Goal: Transaction & Acquisition: Purchase product/service

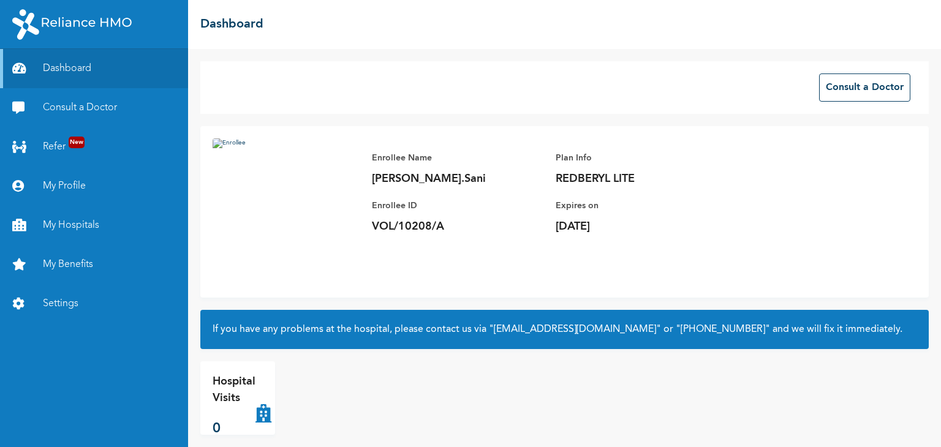
scroll to position [12, 0]
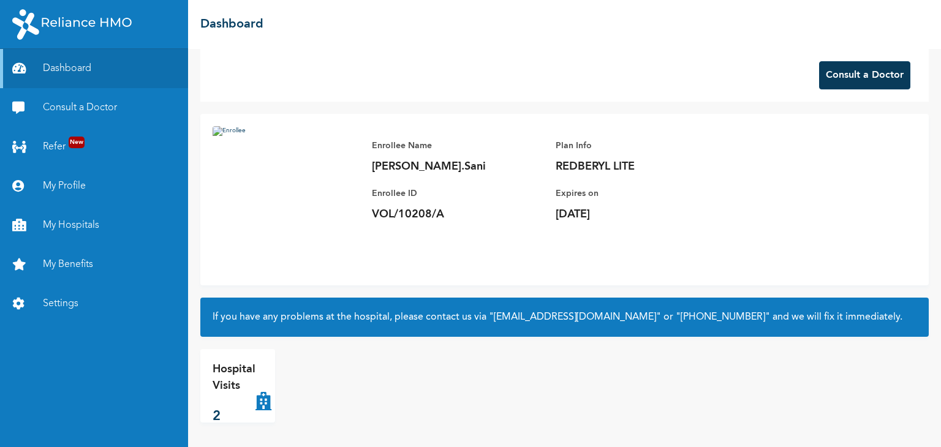
click at [880, 70] on button "Consult a Doctor" at bounding box center [864, 75] width 91 height 28
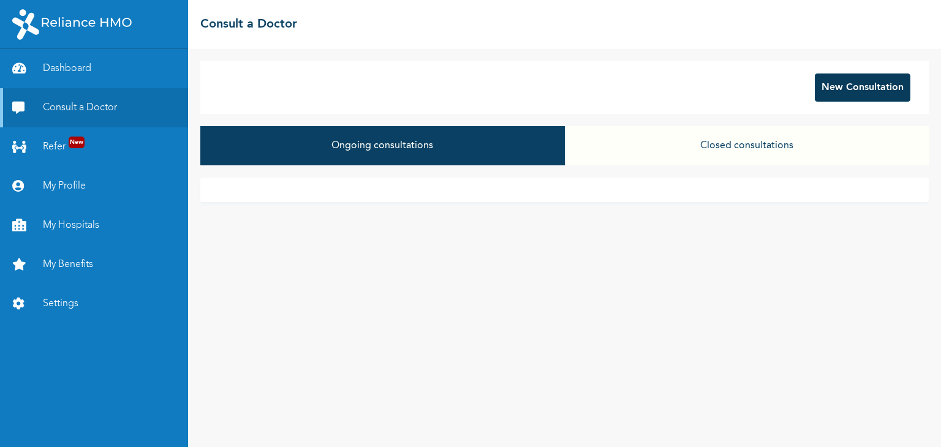
click at [841, 89] on button "New Consultation" at bounding box center [863, 88] width 96 height 28
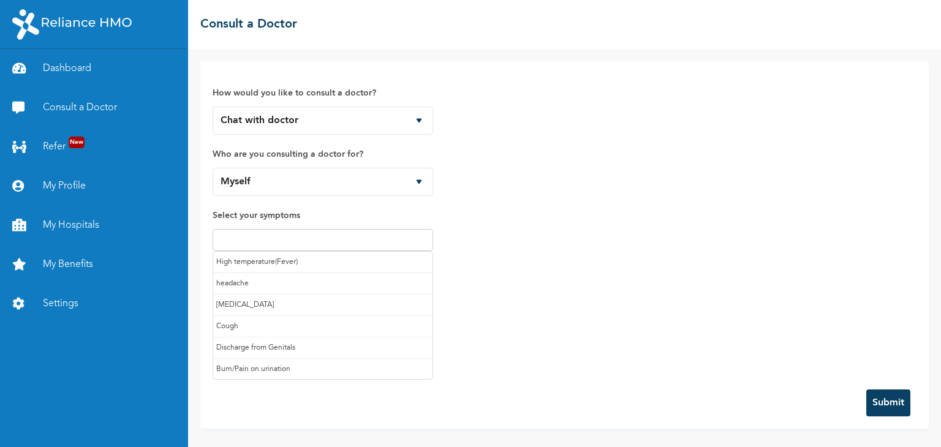
click at [306, 238] on input "text" at bounding box center [322, 240] width 213 height 15
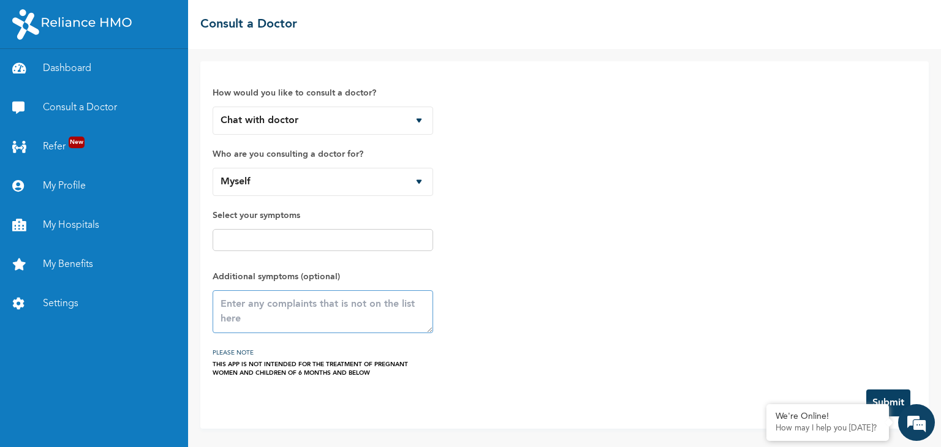
click at [260, 309] on textarea at bounding box center [323, 311] width 221 height 43
type textarea "soar throat"
click at [885, 390] on button "Submit" at bounding box center [888, 403] width 44 height 27
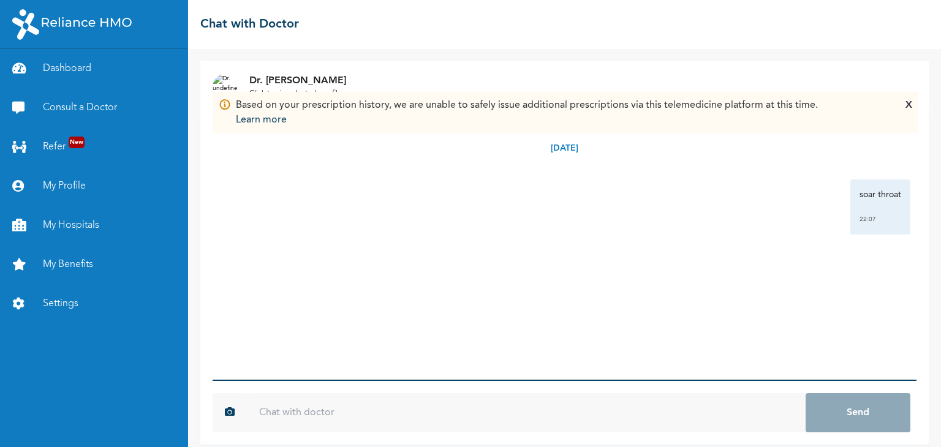
scroll to position [10, 0]
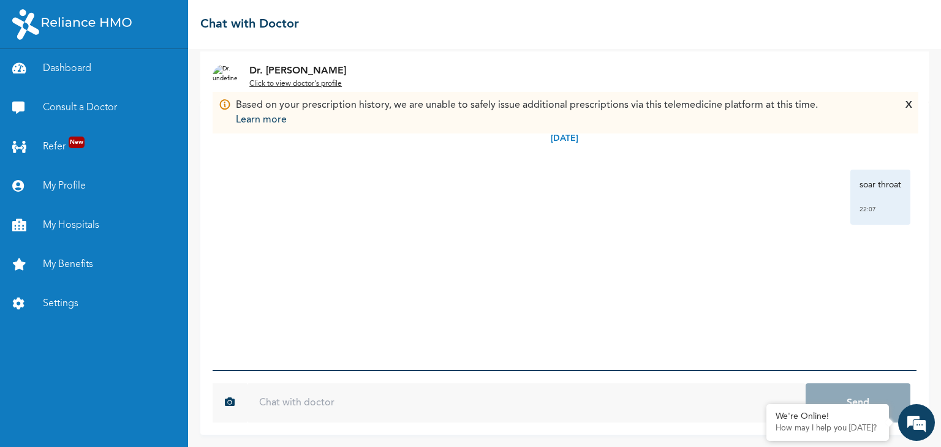
click at [303, 401] on input "text" at bounding box center [526, 403] width 559 height 39
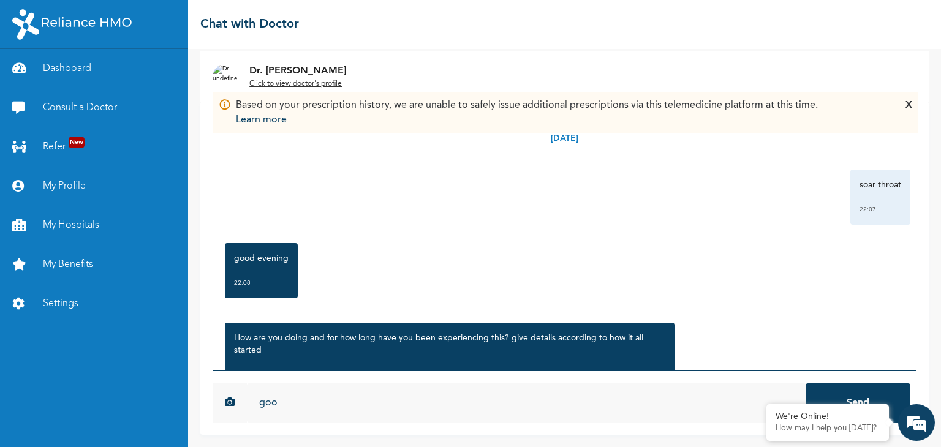
scroll to position [134, 0]
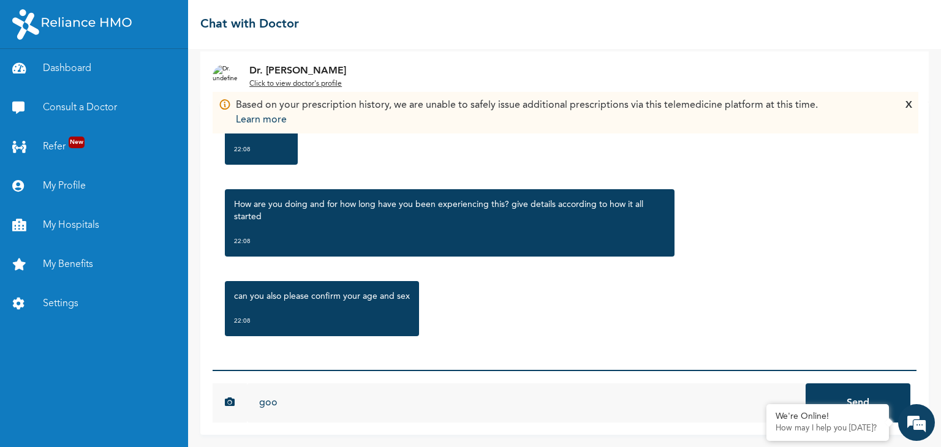
click at [366, 393] on input "goo" at bounding box center [526, 403] width 559 height 39
type input "g"
click at [552, 405] on input "since yesterday, its soar throat but mostly i get fever whenever" at bounding box center [526, 403] width 559 height 39
type input "since [DATE], its soar throat but mostly i get fever whenever the soar troat is…"
click at [806, 384] on button "Send" at bounding box center [858, 403] width 105 height 39
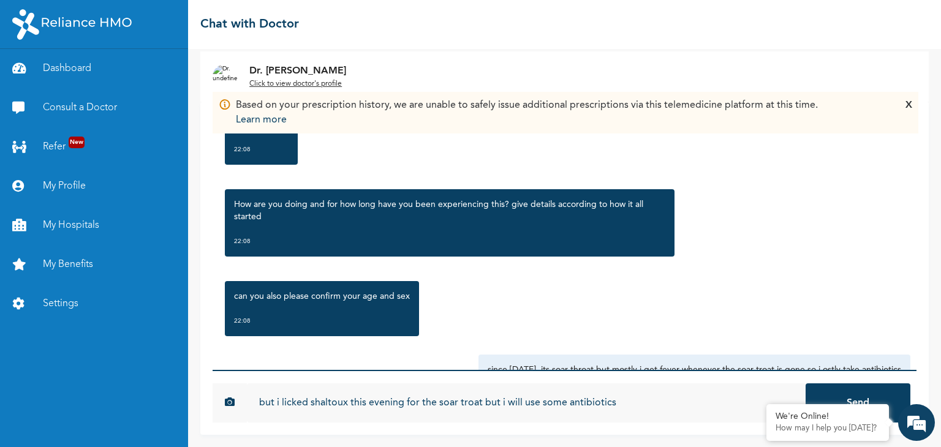
type input "but i licked shaltoux this evening for the soar troat but i will use some antib…"
click at [806, 384] on button "Send" at bounding box center [858, 403] width 105 height 39
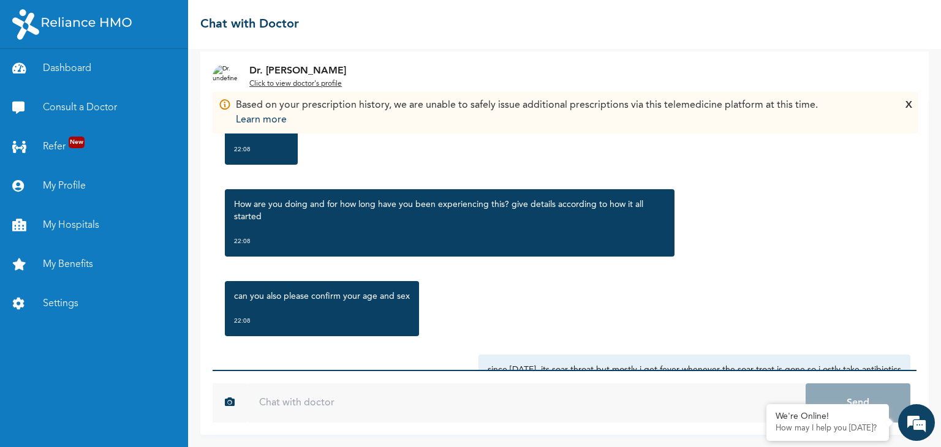
scroll to position [281, 0]
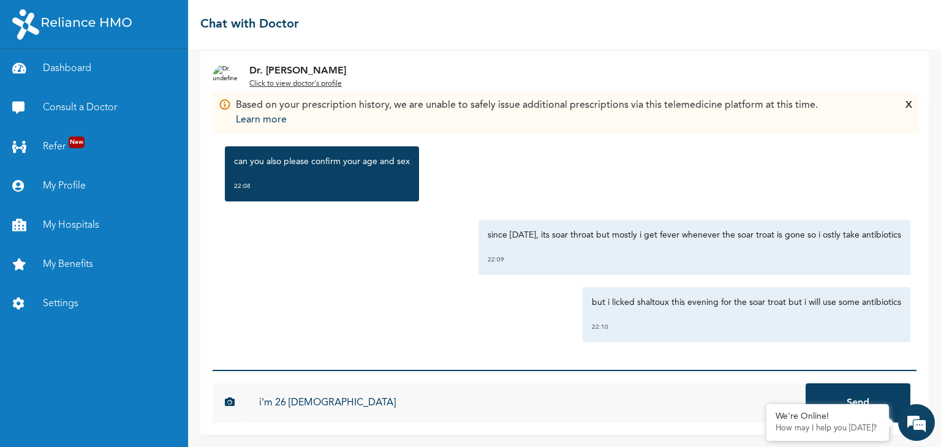
type input "i'm 26 [DEMOGRAPHIC_DATA]"
click at [806, 384] on button "Send" at bounding box center [858, 403] width 105 height 39
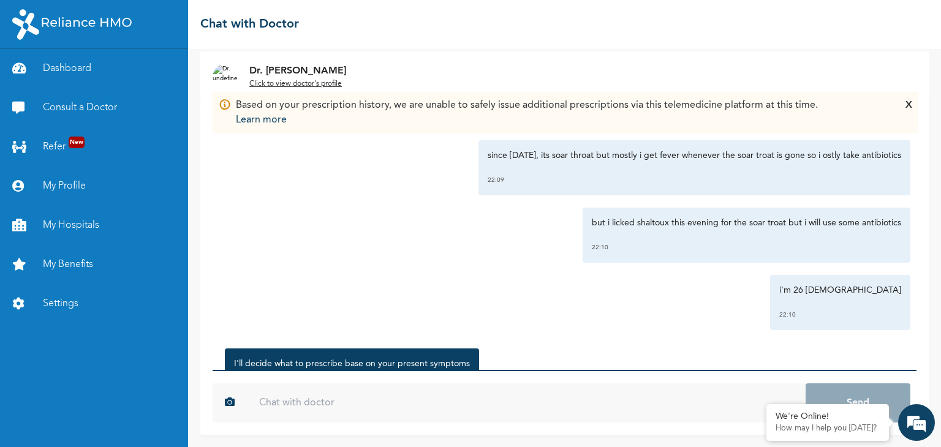
scroll to position [428, 0]
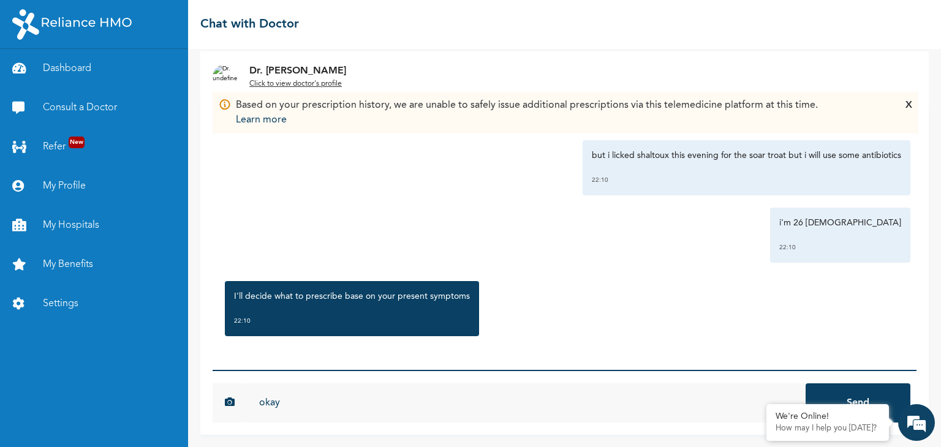
type input "okay"
click at [806, 384] on button "Send" at bounding box center [858, 403] width 105 height 39
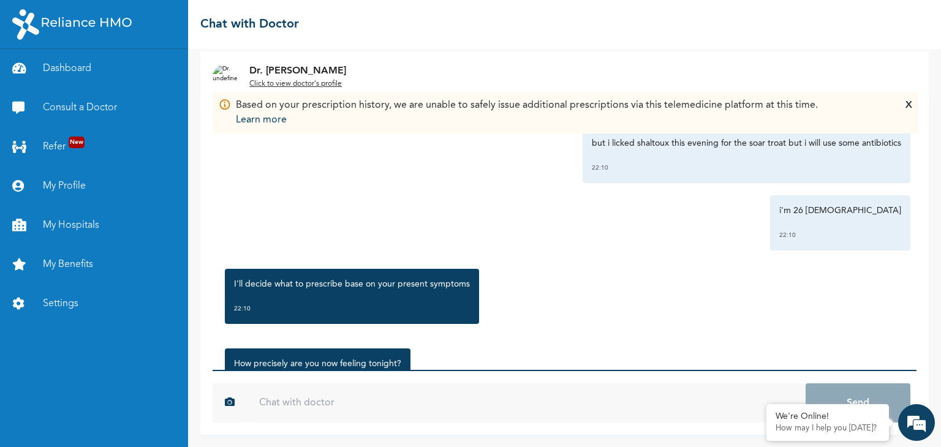
scroll to position [507, 0]
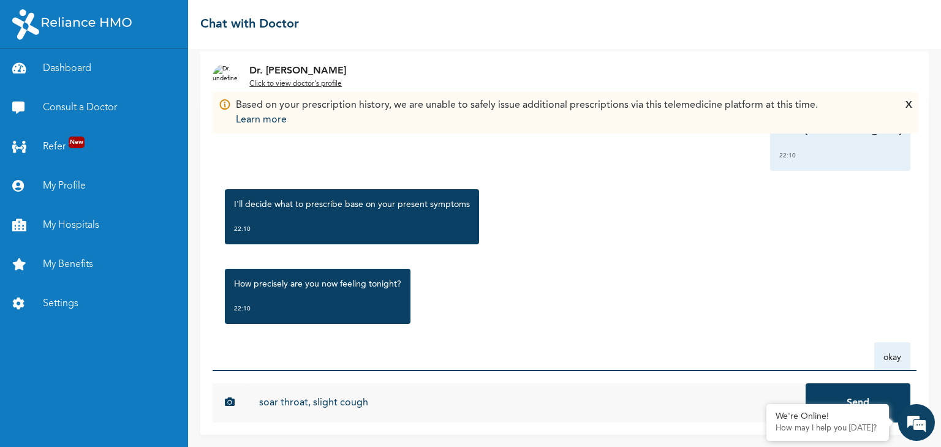
click at [375, 393] on input "soar throat, slight cough" at bounding box center [526, 403] width 559 height 39
type input "soar throat, slight cough, small headache and earlt sign of fever"
click at [806, 384] on button "Send" at bounding box center [858, 403] width 105 height 39
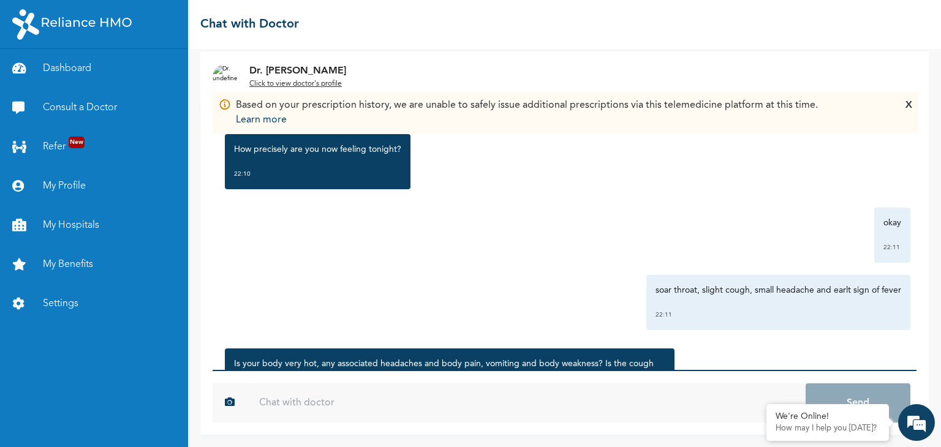
scroll to position [746, 0]
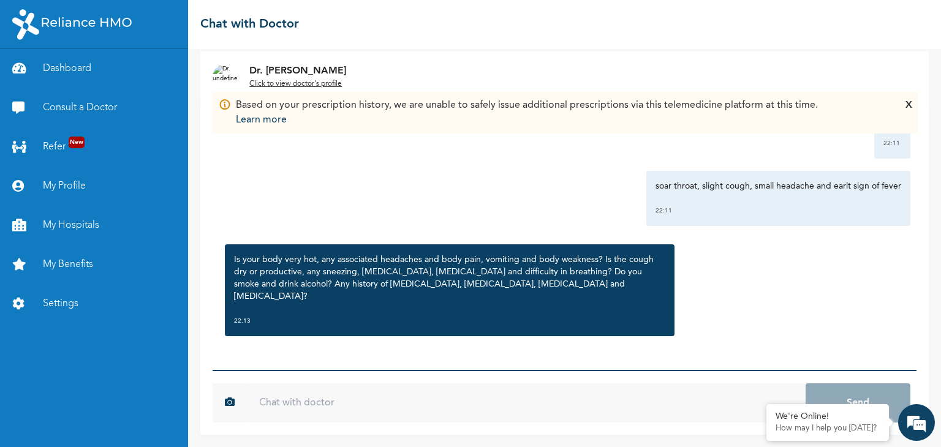
drag, startPoint x: 584, startPoint y: 349, endPoint x: 498, endPoint y: 325, distance: 89.6
click at [498, 325] on div "Tuesday, September 16th 2025 soar throat 22:07 good evening 22:08 How are you d…" at bounding box center [565, 236] width 704 height 268
click at [409, 400] on input "text" at bounding box center [526, 403] width 559 height 39
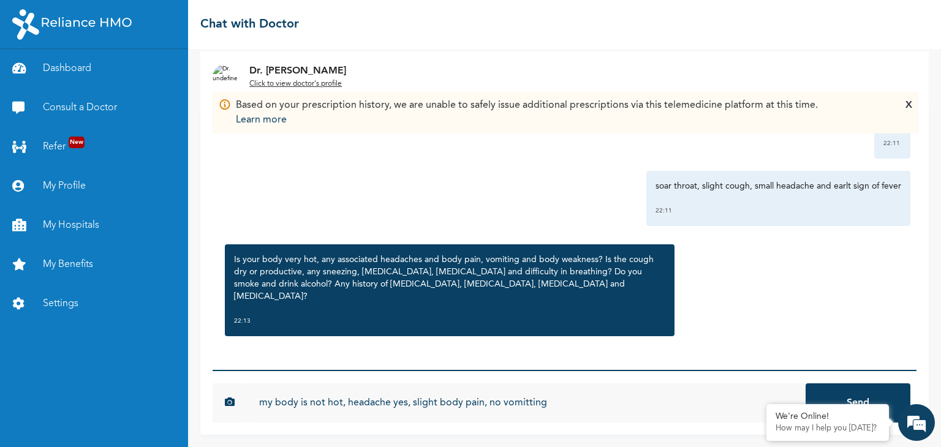
click at [566, 409] on input "my body is not hot, headache yes, slight body pain, no vomitting" at bounding box center [526, 403] width 559 height 39
type input "my body is not hot, headache yes, slight body pain, no vomitting, slight body w…"
click at [806, 384] on button "Send" at bounding box center [858, 403] width 105 height 39
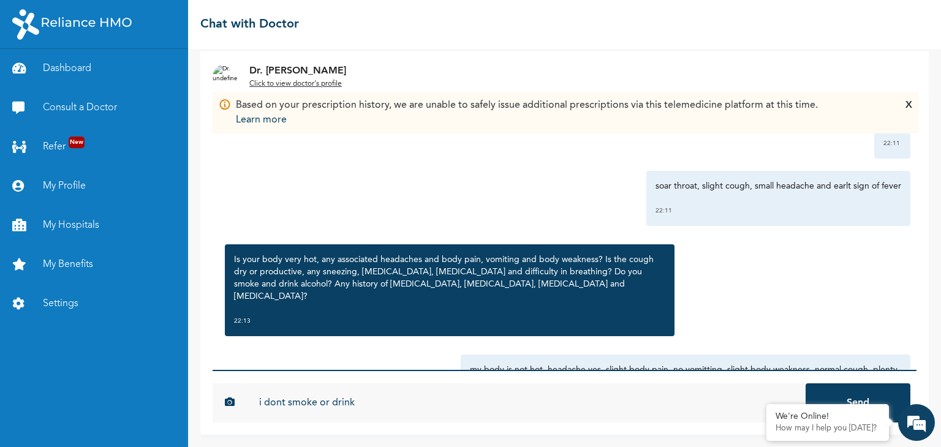
type input "i dont smoke or drink"
click at [806, 384] on button "Send" at bounding box center [858, 403] width 105 height 39
type input "no history of ulcdr athma hypertension and disbetes"
click at [806, 384] on button "Send" at bounding box center [858, 403] width 105 height 39
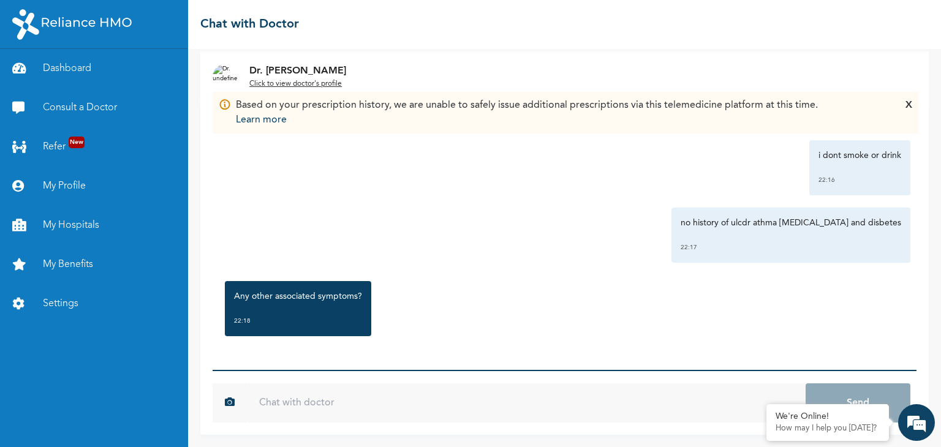
click at [339, 403] on input "text" at bounding box center [526, 403] width 559 height 39
type input "no"
click at [806, 384] on button "Send" at bounding box center [858, 403] width 105 height 39
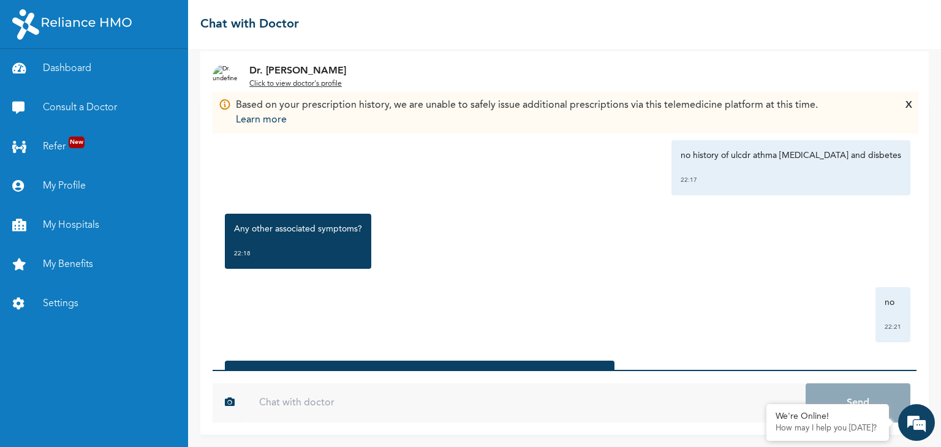
scroll to position [1267, 0]
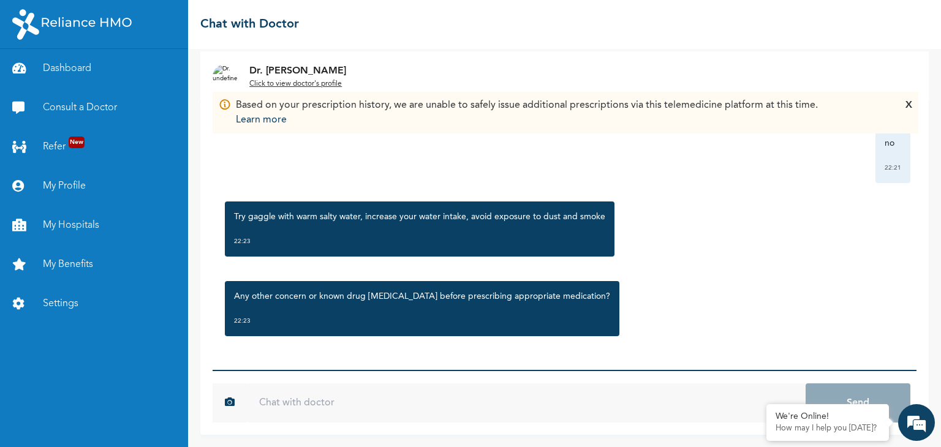
click at [501, 417] on input "text" at bounding box center [526, 403] width 559 height 39
type input "none"
click at [806, 384] on button "Send" at bounding box center [858, 403] width 105 height 39
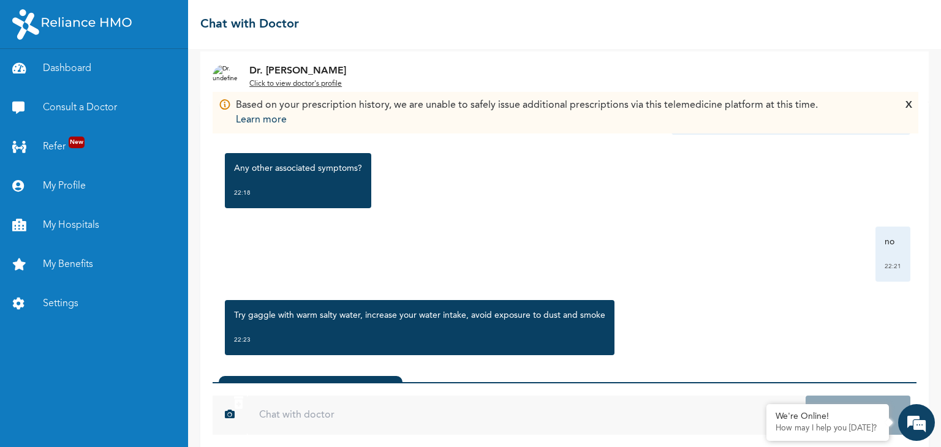
scroll to position [1347, 0]
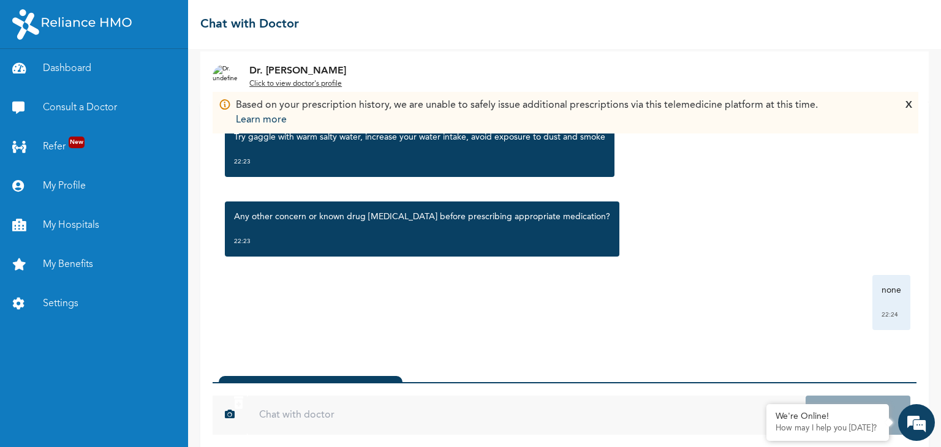
click at [365, 378] on div "Dr. Bada created a prescription . 22:28 Click to view >" at bounding box center [311, 409] width 184 height 67
click at [909, 104] on div "X" at bounding box center [909, 112] width 7 height 29
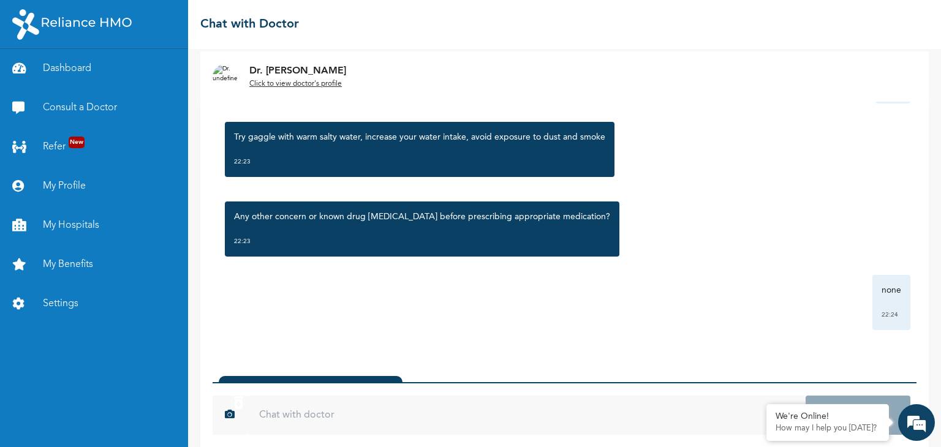
scroll to position [78, 0]
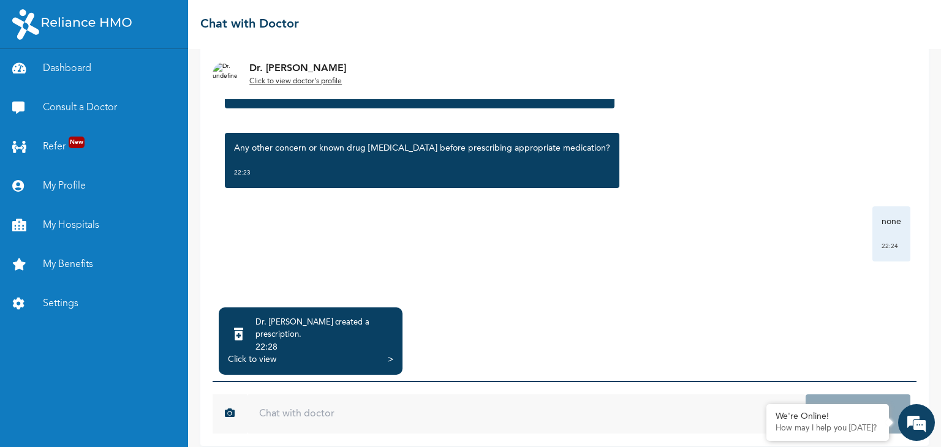
click at [391, 354] on div ">" at bounding box center [391, 360] width 6 height 12
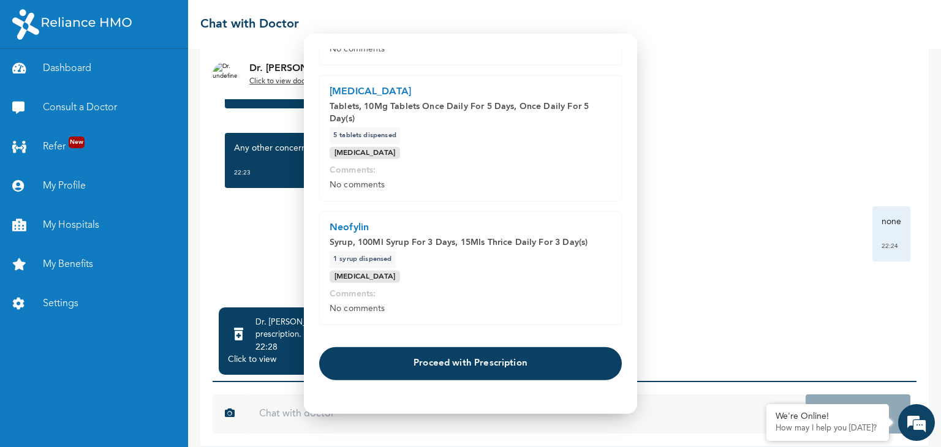
scroll to position [303, 0]
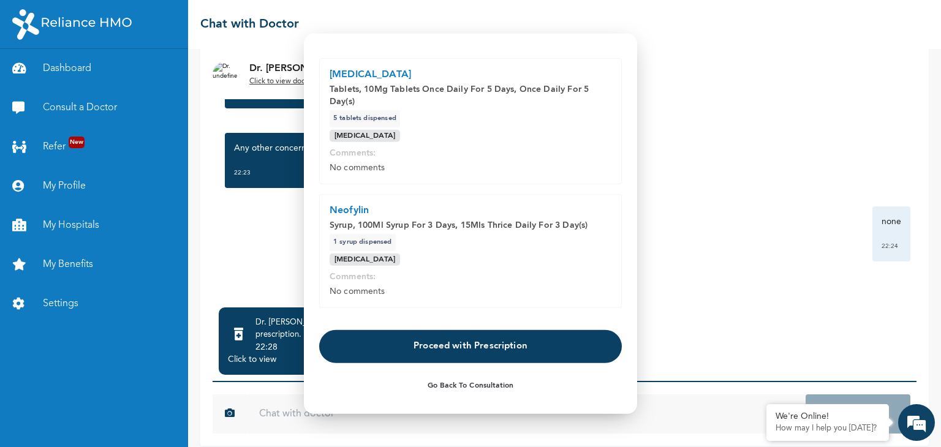
click at [433, 344] on button "Proceed with Prescription" at bounding box center [470, 346] width 303 height 33
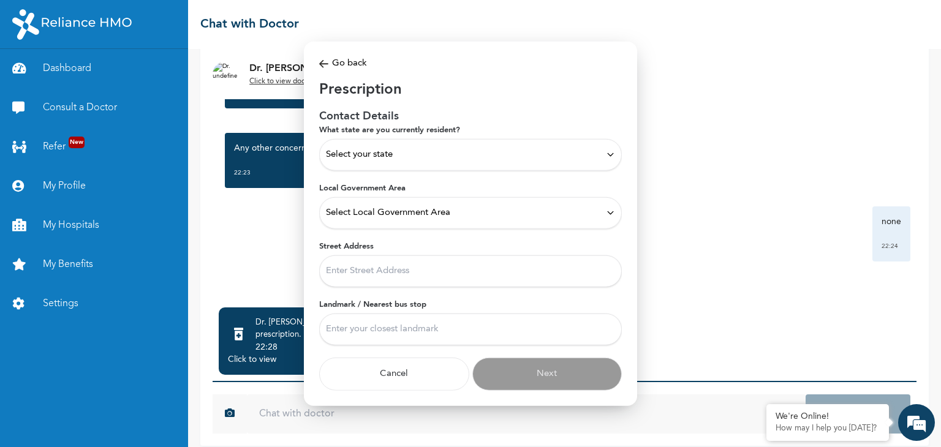
scroll to position [0, 0]
click at [407, 159] on div "Select your state" at bounding box center [470, 154] width 289 height 13
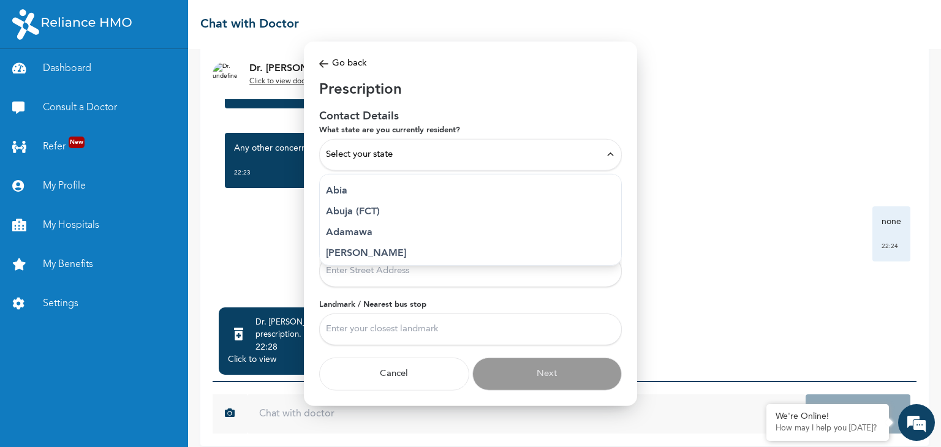
click at [357, 190] on p "Abia" at bounding box center [470, 190] width 289 height 15
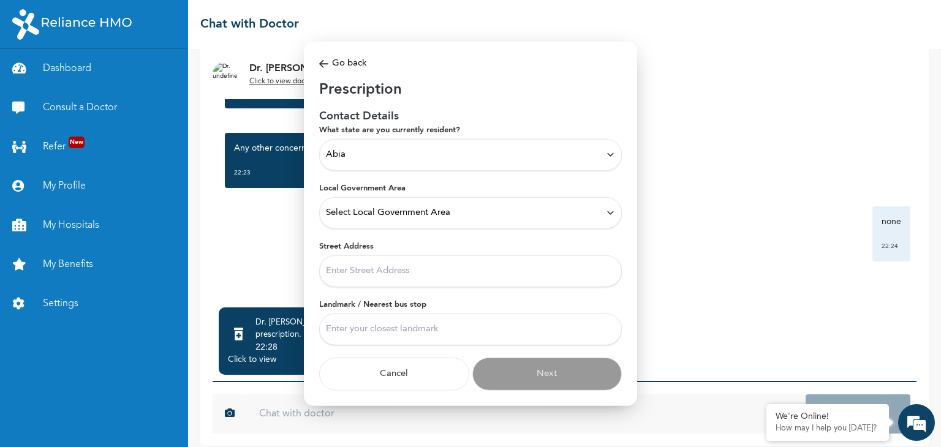
click at [371, 151] on div "Abia" at bounding box center [470, 154] width 289 height 13
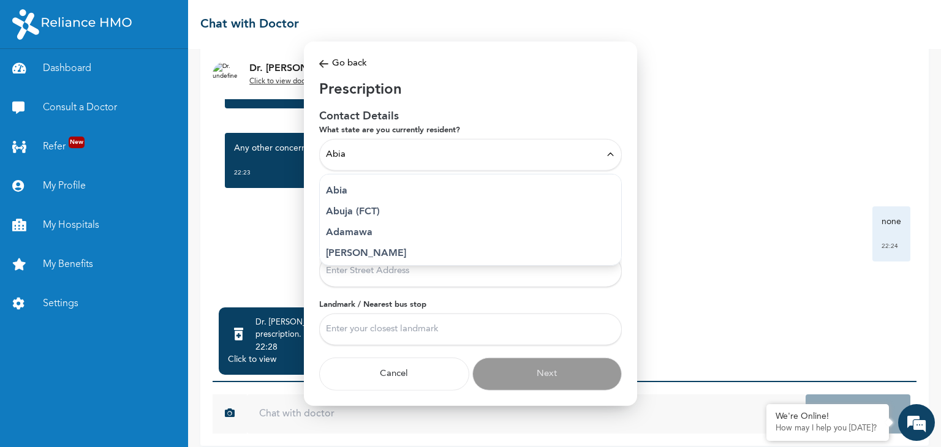
click at [365, 208] on p "Abuja (FCT)" at bounding box center [470, 211] width 289 height 15
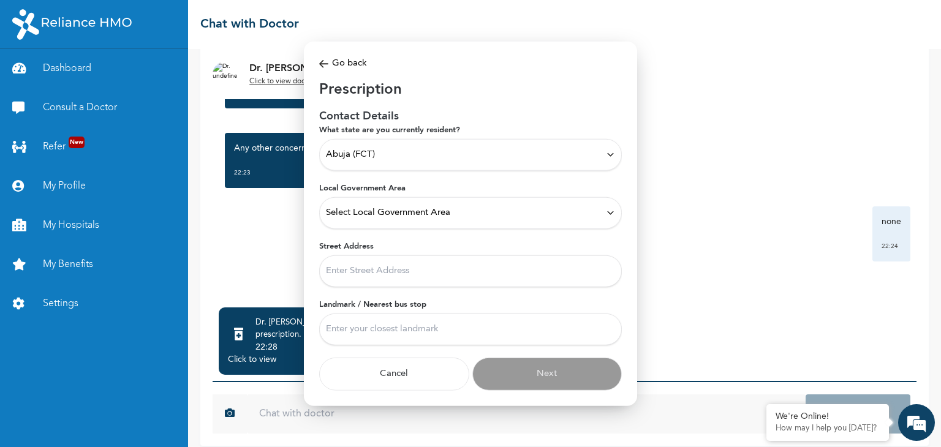
click at [383, 209] on span "Select Local Government Area" at bounding box center [388, 212] width 124 height 13
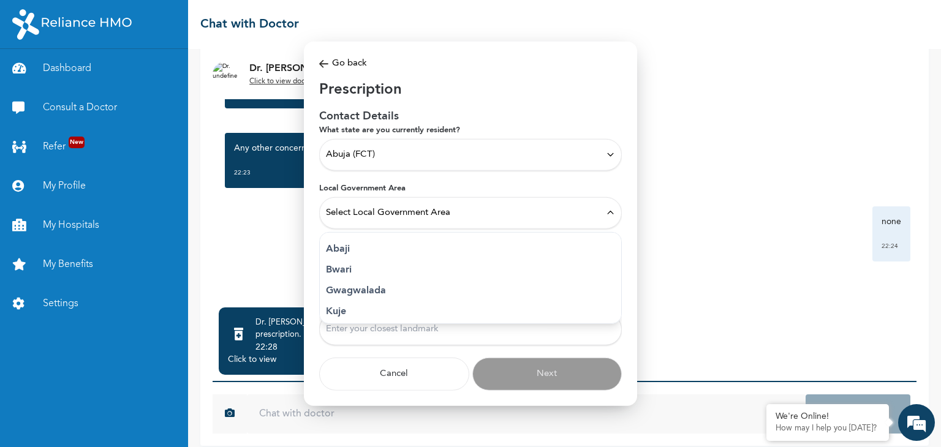
scroll to position [46, 0]
click at [344, 303] on p "Municipal Area Council" at bounding box center [470, 307] width 289 height 15
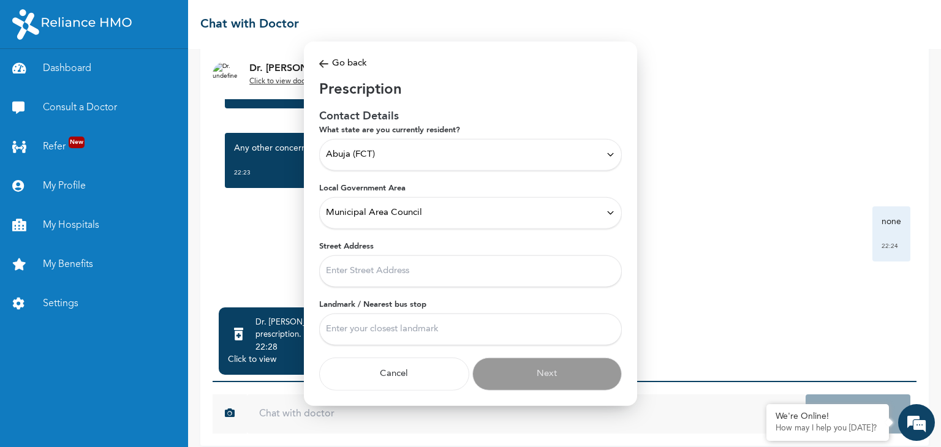
click at [373, 265] on input "Street Address" at bounding box center [470, 271] width 303 height 32
type input "SMT, VOLVO , Idu industral area Abuja"
click at [407, 328] on input "Landmark / Nearest bus stop" at bounding box center [470, 329] width 303 height 32
type input "cocacola yard idu"
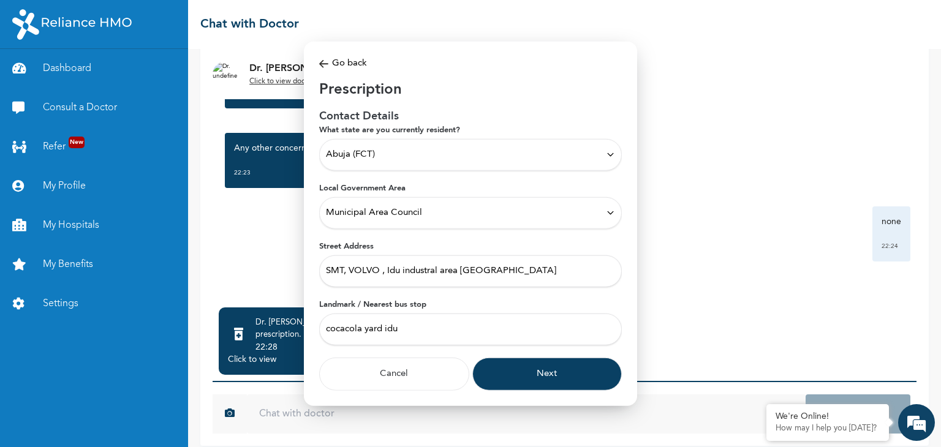
click at [526, 378] on button "Next" at bounding box center [547, 373] width 150 height 33
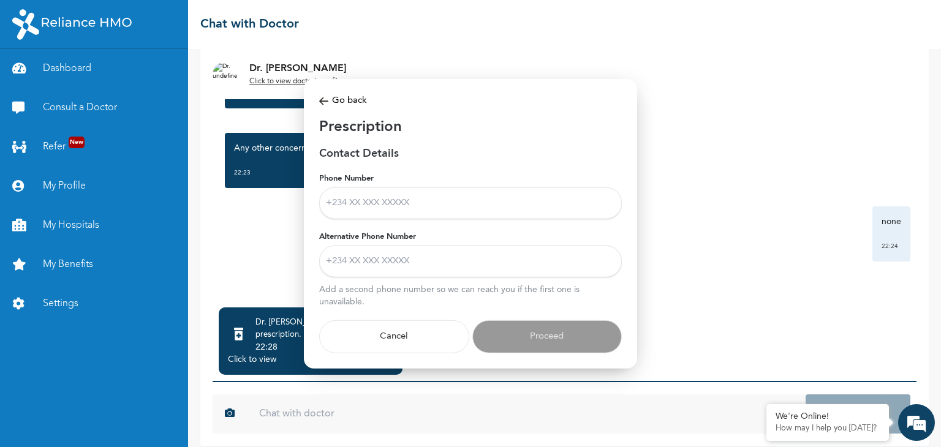
click at [396, 197] on input "Phone Number" at bounding box center [470, 203] width 303 height 32
type input "09035143993"
click at [396, 267] on input "Alternative Phone Number" at bounding box center [470, 261] width 303 height 32
type input "+2348119699999"
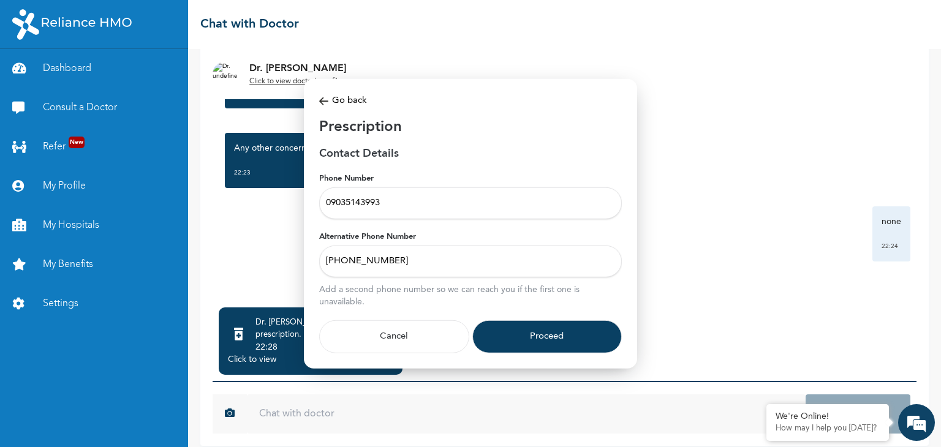
click at [543, 329] on button "Proceed" at bounding box center [547, 336] width 150 height 33
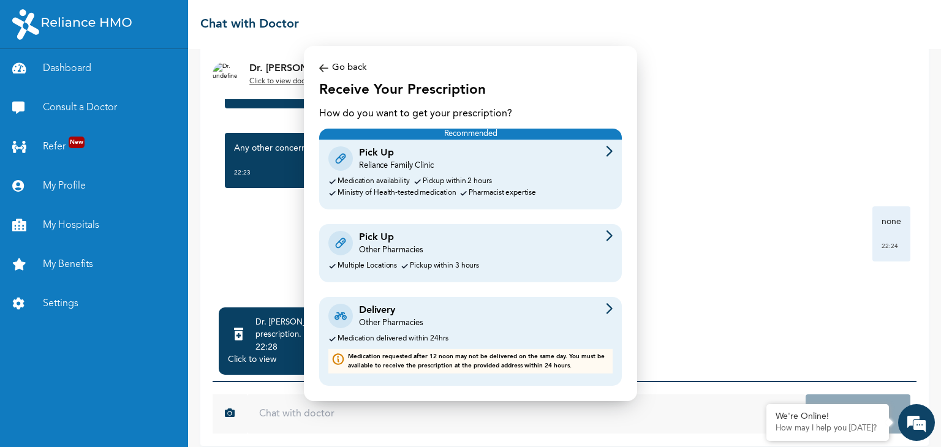
click at [441, 317] on div "Delivery Other Pharmacies" at bounding box center [470, 316] width 284 height 26
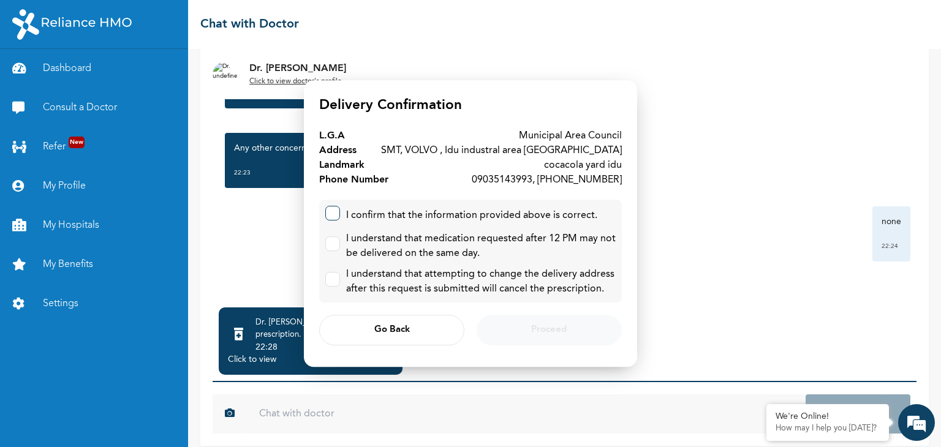
click at [336, 213] on label at bounding box center [332, 213] width 15 height 15
click at [334, 213] on input "checkbox" at bounding box center [330, 211] width 8 height 8
checkbox input "true"
click at [332, 235] on div "I understand that medication requested after 12 PM may not be delivered on the …" at bounding box center [470, 246] width 290 height 29
click at [332, 243] on input "checkbox" at bounding box center [330, 241] width 8 height 8
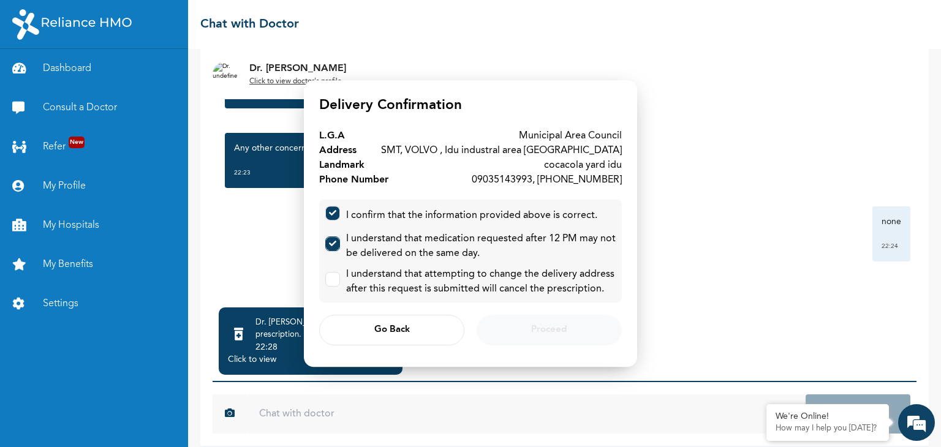
checkbox input "true"
click at [336, 282] on label at bounding box center [332, 279] width 15 height 15
click at [334, 281] on input "checkbox" at bounding box center [330, 277] width 8 height 8
checkbox input "true"
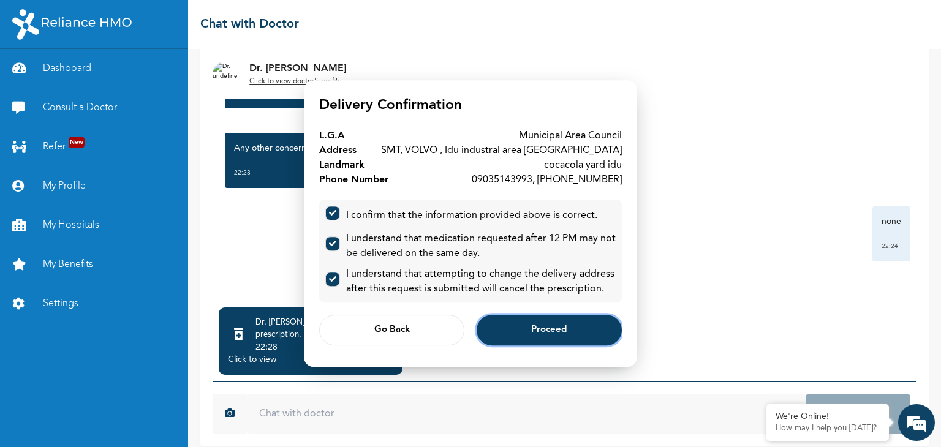
click at [556, 323] on button "Proceed" at bounding box center [549, 330] width 145 height 31
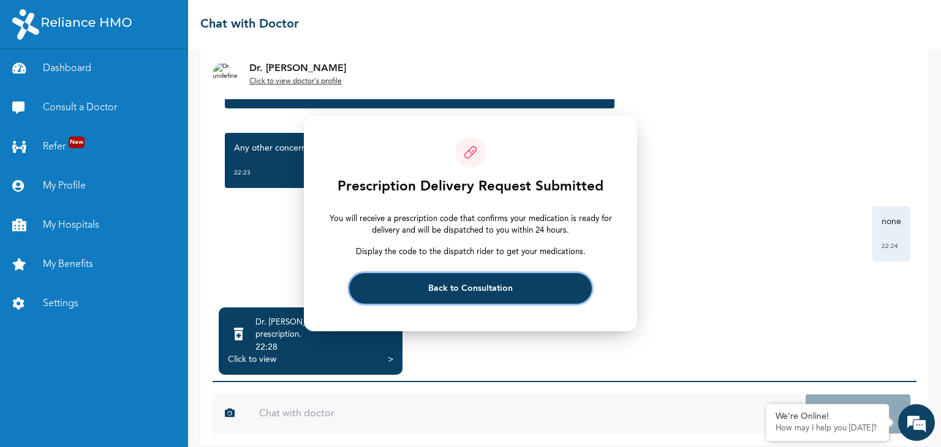
click at [488, 297] on button "Back to Consultation" at bounding box center [470, 288] width 242 height 31
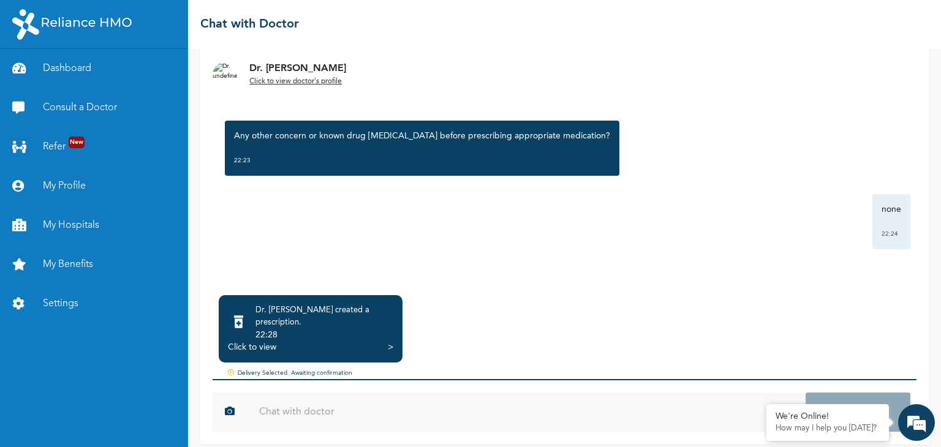
click at [623, 297] on div "Dr. [PERSON_NAME] created a prescription . 22:28 Click to view > Delivery Selec…" at bounding box center [565, 337] width 704 height 84
